Goal: Find specific page/section: Find specific page/section

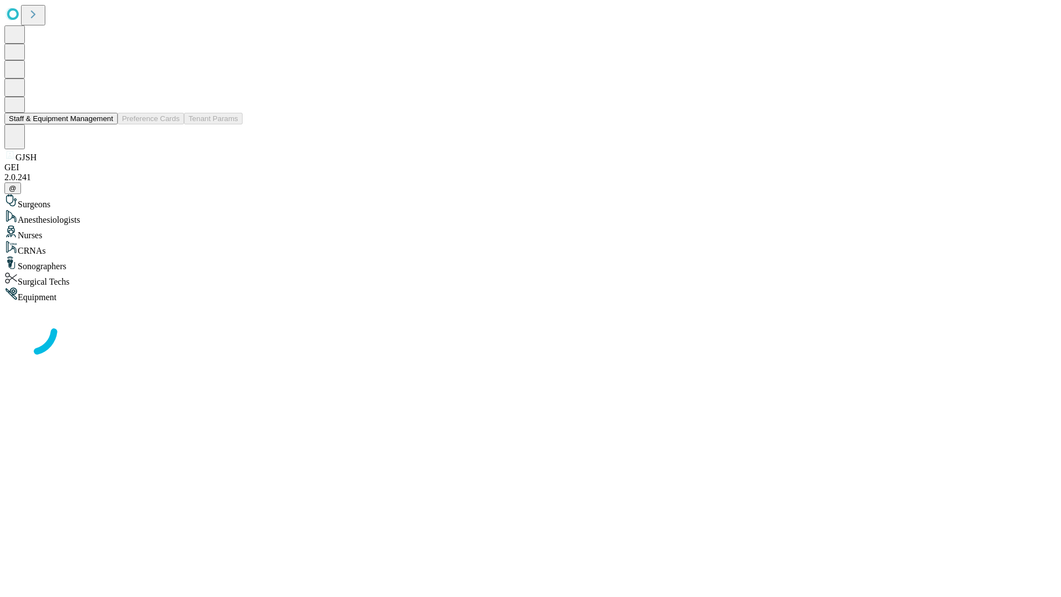
click at [106, 124] on button "Staff & Equipment Management" at bounding box center [60, 119] width 113 height 12
